Goal: Information Seeking & Learning: Check status

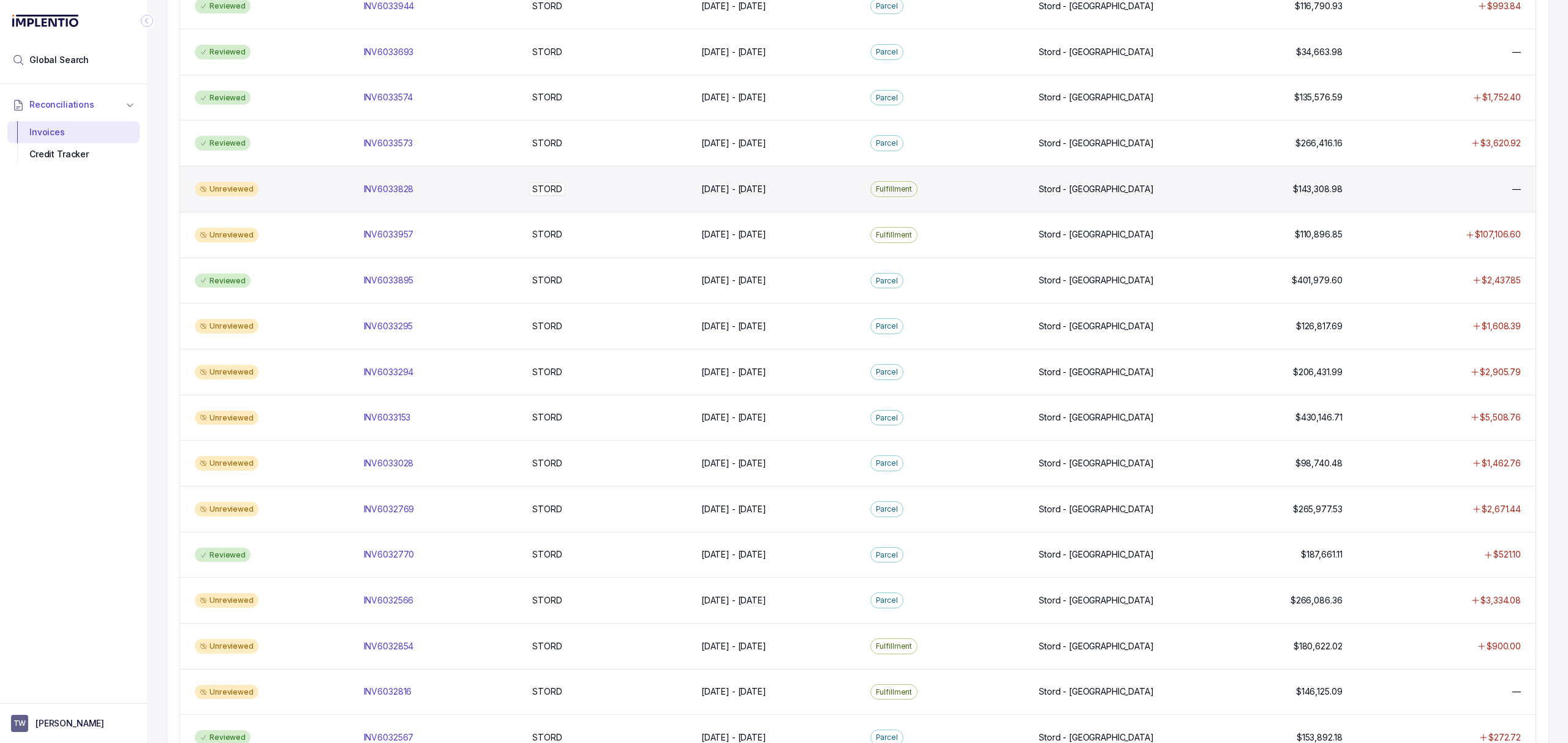
scroll to position [408, 0]
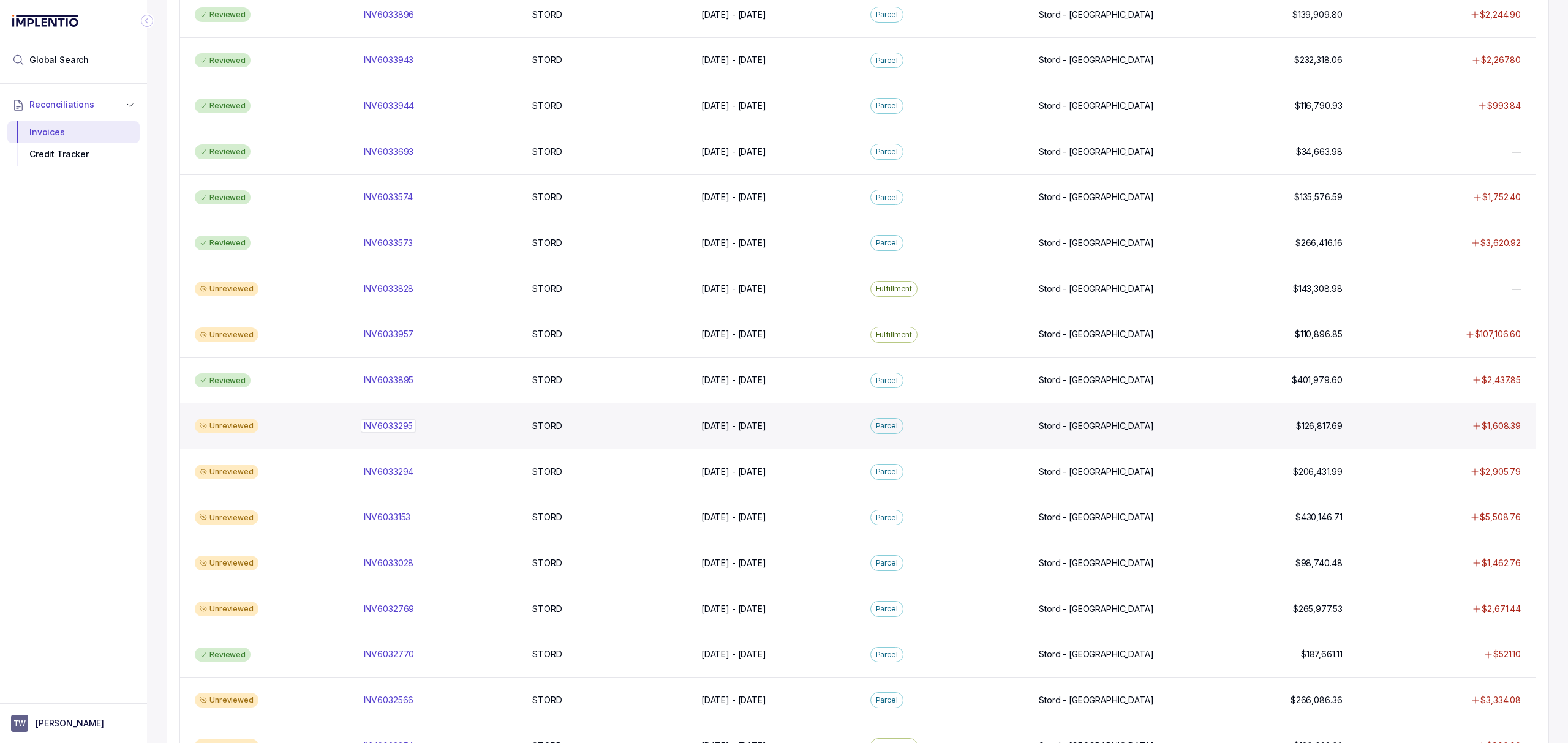
click at [383, 433] on p "INV6033295" at bounding box center [388, 426] width 56 height 13
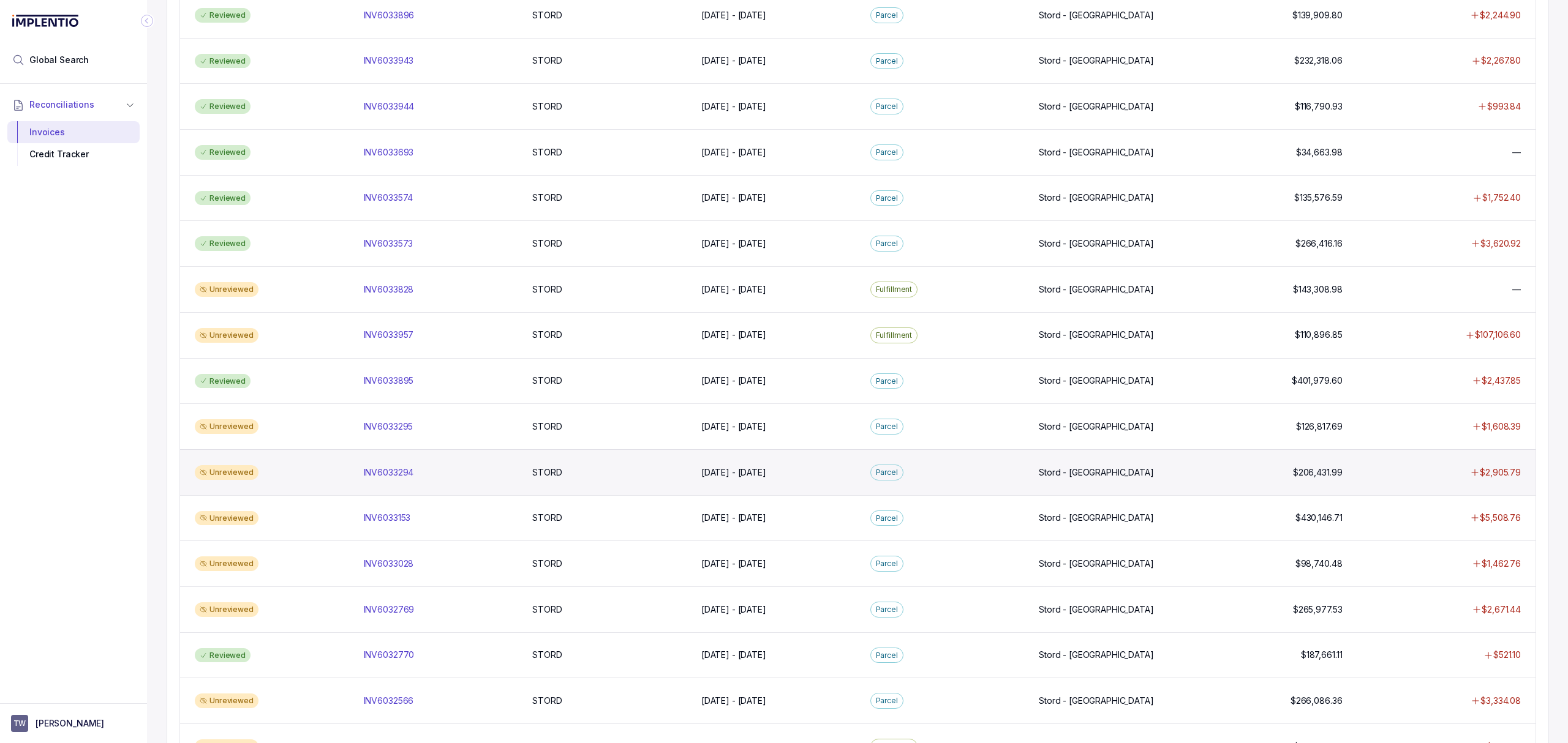
scroll to position [408, 0]
click at [403, 479] on p "INV6033294" at bounding box center [389, 472] width 56 height 13
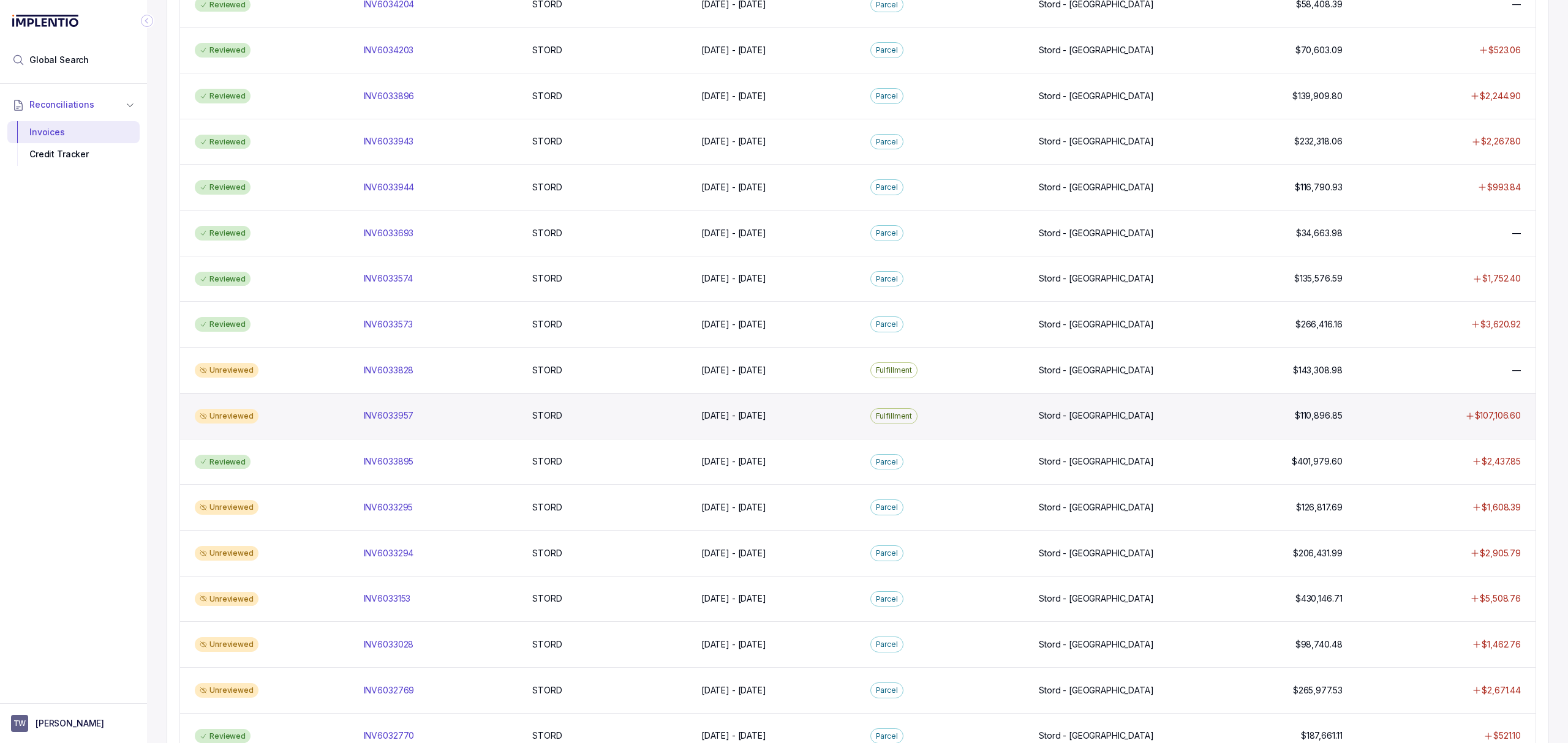
scroll to position [490, 0]
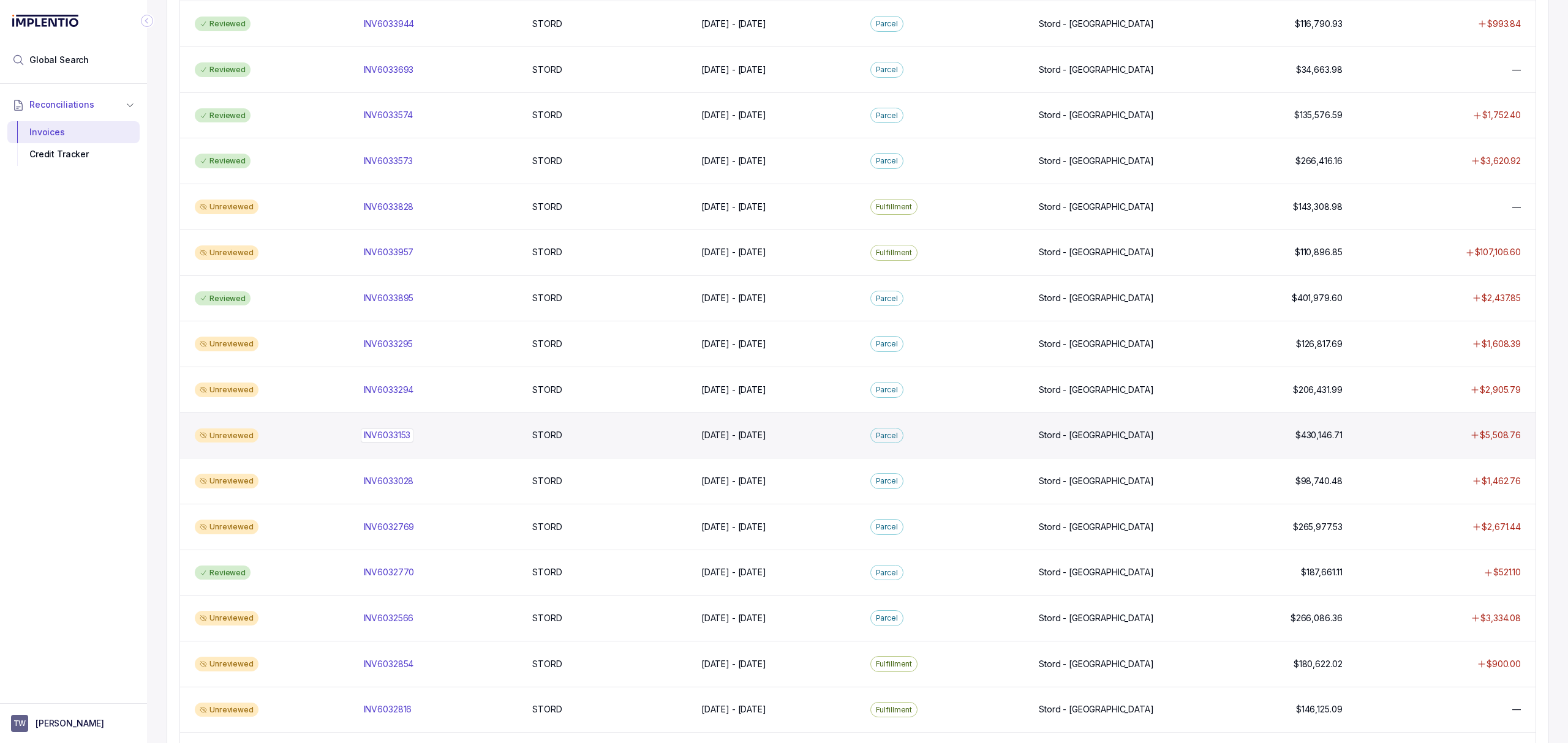
click at [390, 442] on p "INV6033153" at bounding box center [387, 435] width 53 height 13
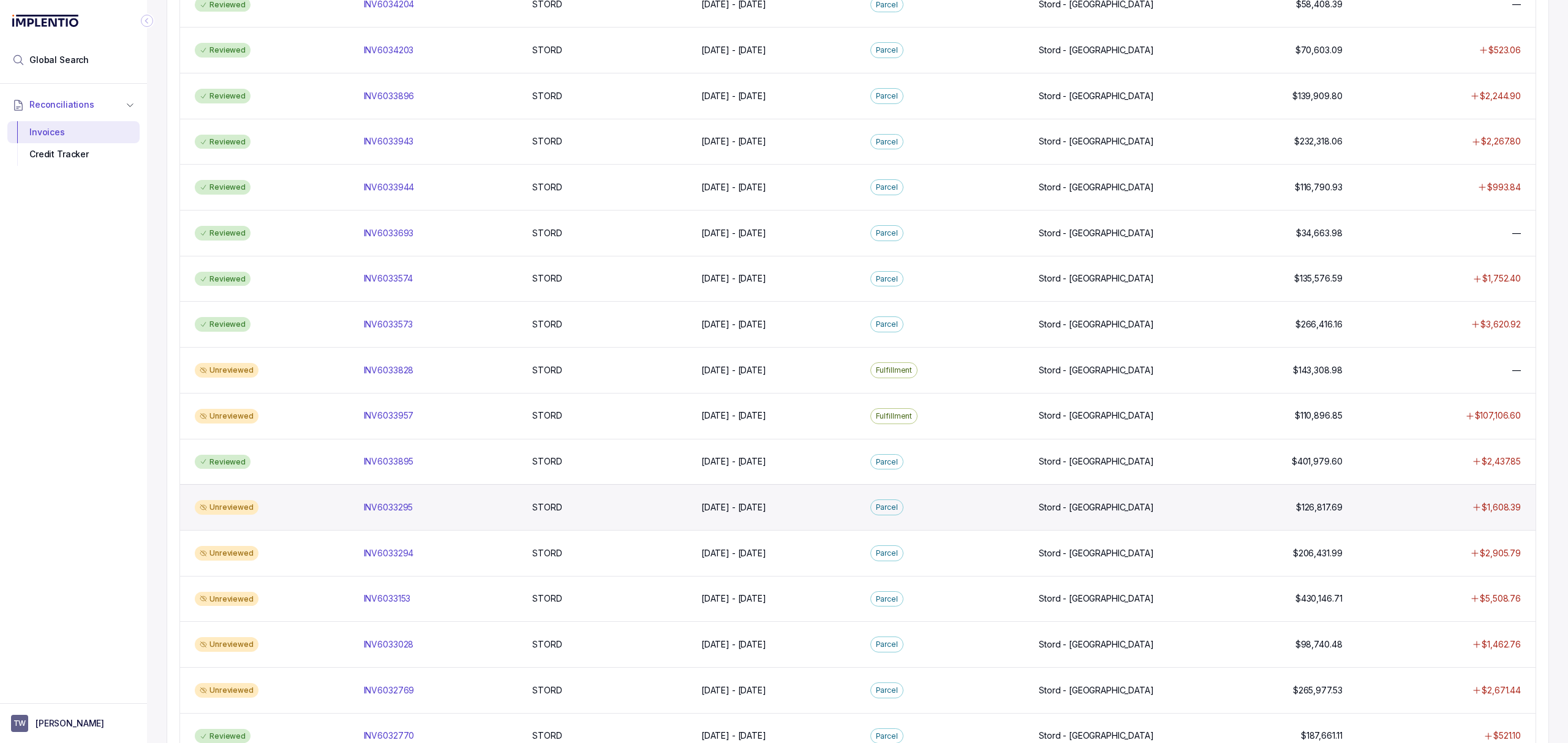
scroll to position [408, 0]
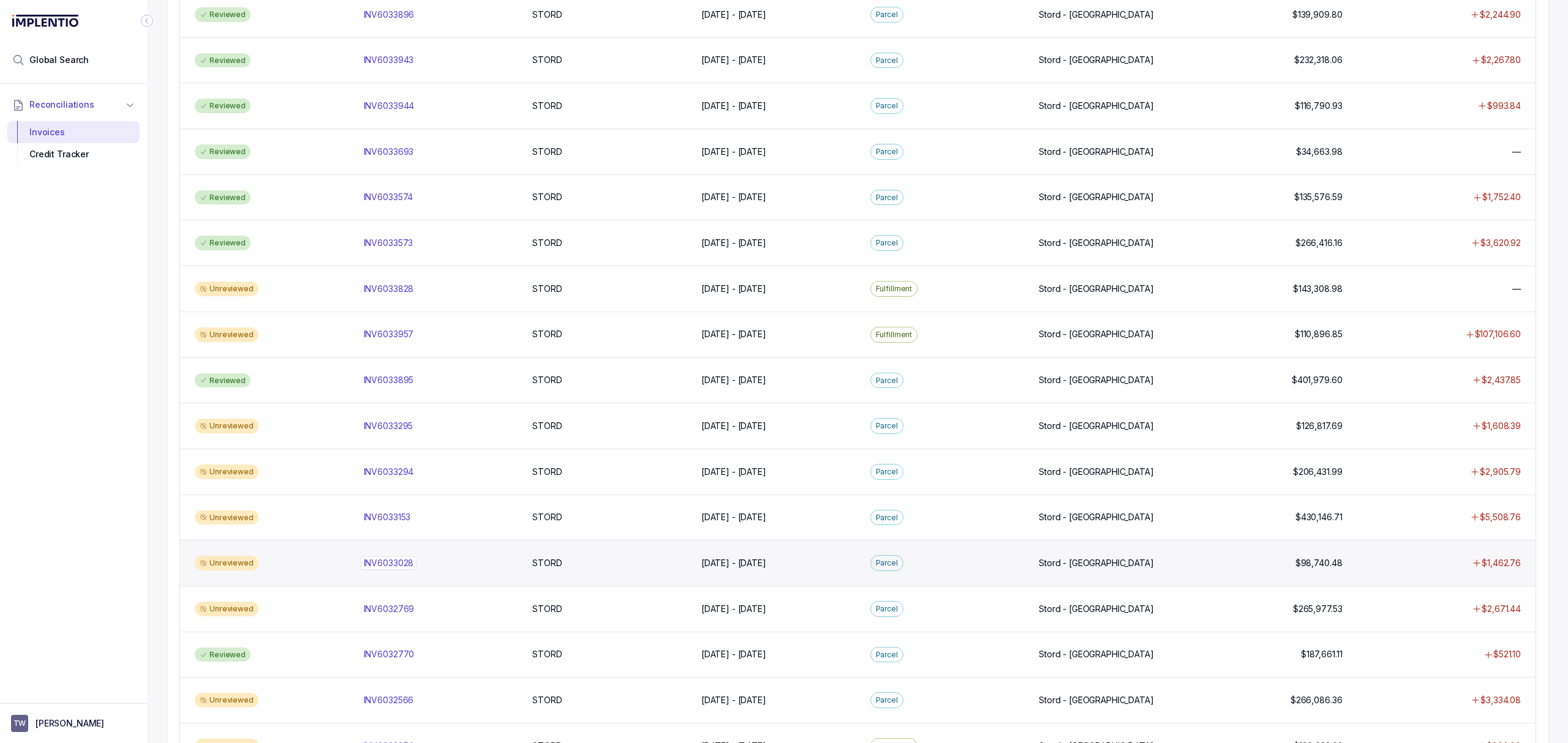
click at [388, 570] on p "INV6033028" at bounding box center [389, 563] width 56 height 13
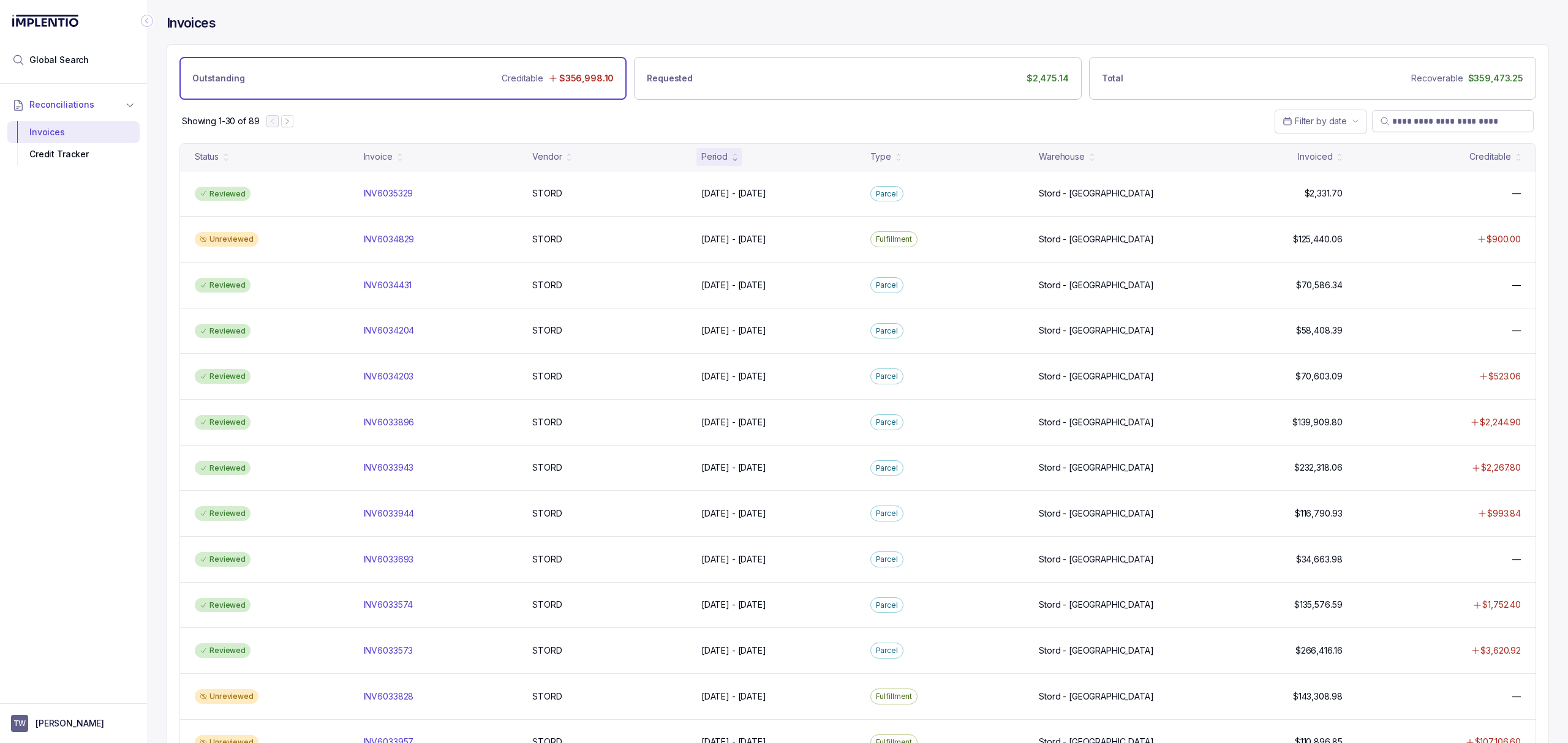
click at [83, 468] on div "Reconciliations Invoices Credit Tracker" at bounding box center [74, 389] width 147 height 612
click at [97, 428] on div "Reconciliations Invoices Credit Tracker" at bounding box center [74, 389] width 147 height 612
click at [116, 381] on div "Reconciliations Invoices Credit Tracker" at bounding box center [74, 389] width 147 height 612
click at [118, 381] on div "Reconciliations Invoices Credit Tracker" at bounding box center [74, 389] width 147 height 612
click at [130, 309] on div "Reconciliations Invoices Credit Tracker" at bounding box center [74, 389] width 147 height 612
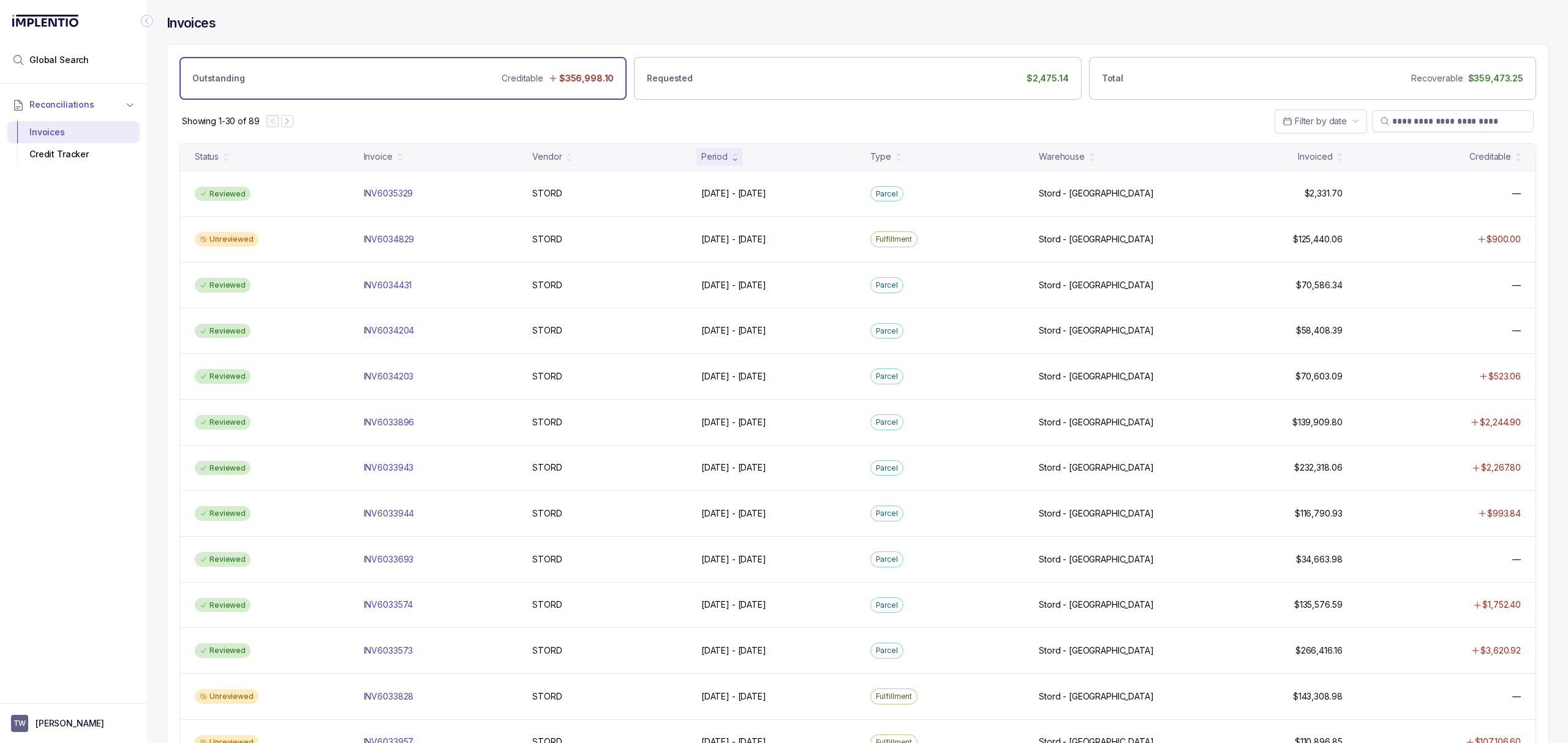
click at [111, 317] on div "Reconciliations Invoices Credit Tracker" at bounding box center [74, 389] width 147 height 612
click at [113, 318] on div "Reconciliations Invoices Credit Tracker" at bounding box center [74, 389] width 147 height 612
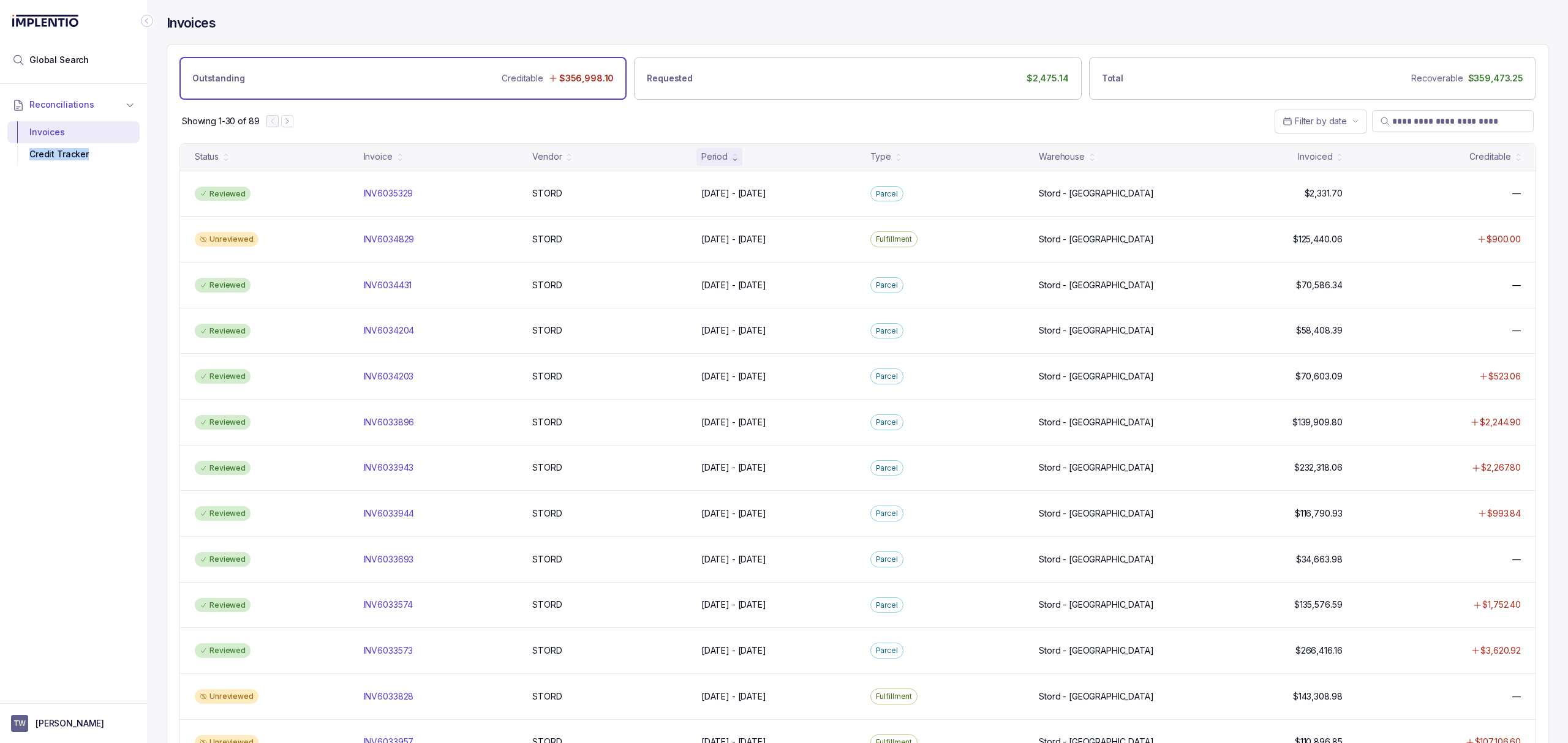
click at [138, 219] on div "Reconciliations Invoices Credit Tracker" at bounding box center [74, 389] width 147 height 612
click at [99, 214] on div "Reconciliations Invoices Credit Tracker" at bounding box center [74, 389] width 147 height 612
click at [104, 225] on div "Reconciliations Invoices Credit Tracker" at bounding box center [74, 389] width 147 height 612
click at [104, 225] on div "Reconciliations Invoices Credit Tracker" at bounding box center [74, 389] width 147 height 612
click at [93, 233] on div "Reconciliations Invoices Credit Tracker" at bounding box center [74, 389] width 147 height 612
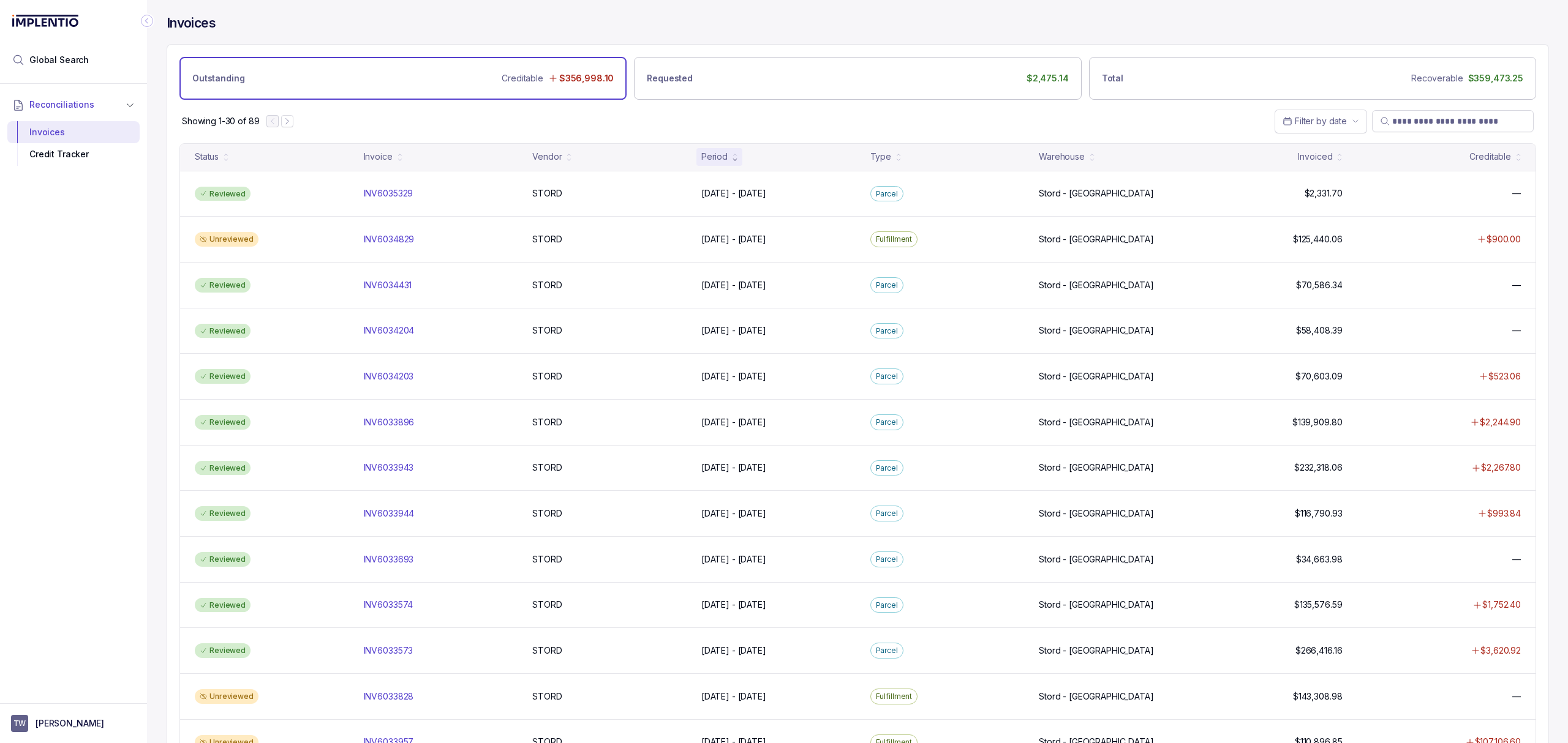
click at [132, 336] on div "Reconciliations Invoices Credit Tracker" at bounding box center [74, 389] width 147 height 612
